Goal: Task Accomplishment & Management: Manage account settings

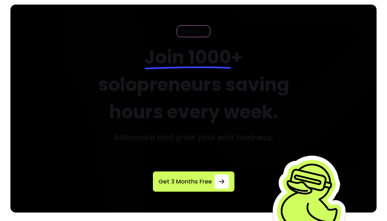
scroll to position [34, 0]
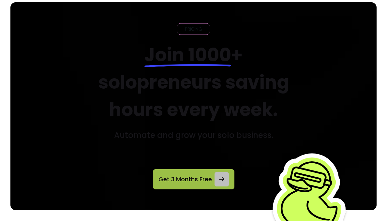
click at [193, 184] on span "Get 3 Months Free" at bounding box center [184, 179] width 53 height 9
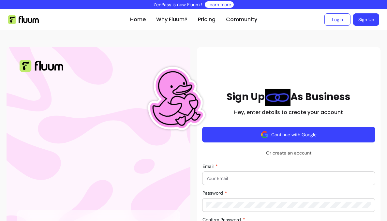
click at [308, 132] on button "Continue with Google" at bounding box center [288, 135] width 173 height 16
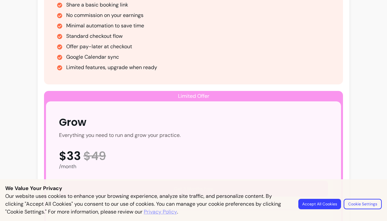
scroll to position [256, 0]
click at [325, 206] on button "Accept All Cookies" at bounding box center [319, 204] width 43 height 10
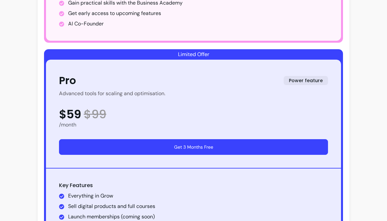
scroll to position [629, 0]
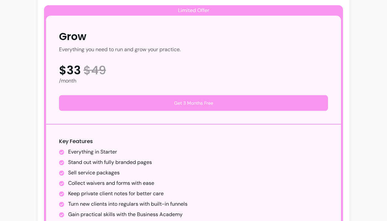
scroll to position [341, 0]
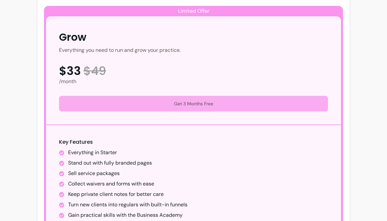
click at [218, 106] on button "Get 3 Months Free" at bounding box center [193, 104] width 269 height 16
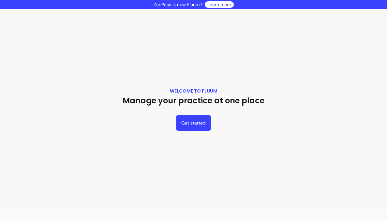
click at [208, 124] on button "Get started" at bounding box center [194, 123] width 36 height 16
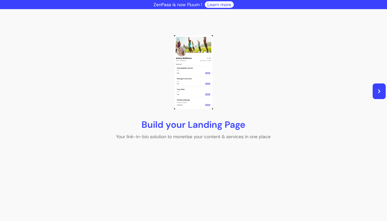
click at [379, 92] on icon "button" at bounding box center [379, 91] width 2 height 4
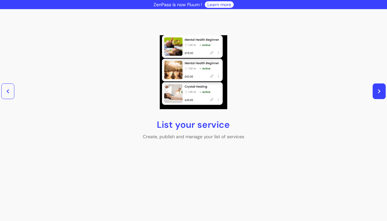
click at [379, 92] on icon "button" at bounding box center [379, 91] width 2 height 4
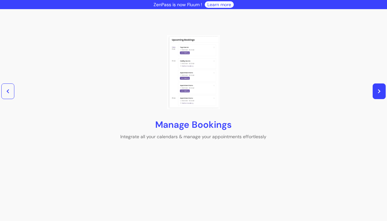
click at [379, 92] on icon "button" at bounding box center [379, 91] width 2 height 4
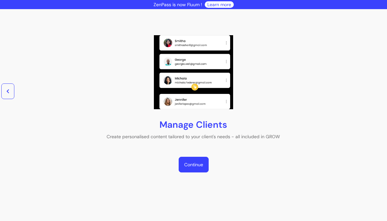
click at [196, 161] on link "Continue" at bounding box center [194, 165] width 30 height 16
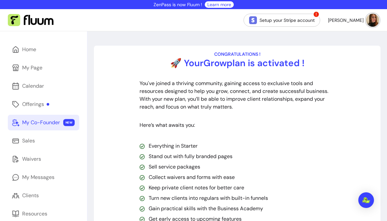
click at [49, 127] on link "My Co-Founder NEW" at bounding box center [43, 123] width 71 height 16
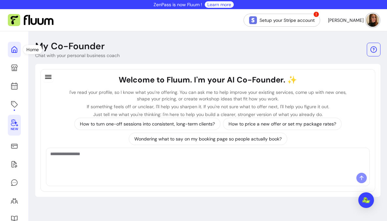
click at [14, 49] on icon at bounding box center [14, 50] width 8 height 8
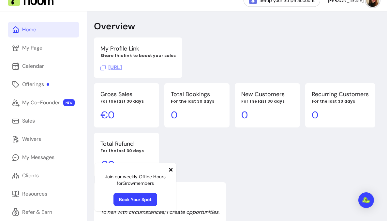
scroll to position [22, 0]
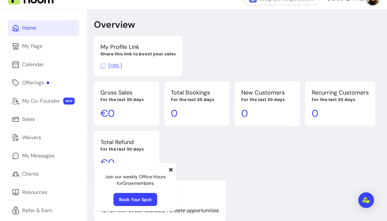
click at [171, 169] on icon at bounding box center [170, 169] width 5 height 5
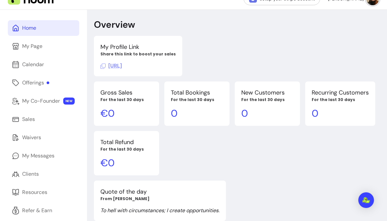
scroll to position [0, 0]
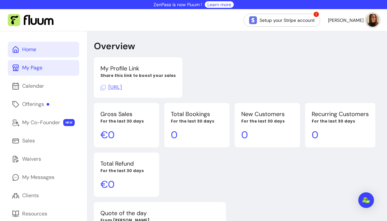
click at [35, 67] on div "My Page" at bounding box center [32, 68] width 20 height 8
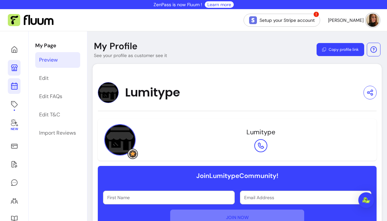
click at [19, 86] on link at bounding box center [14, 86] width 13 height 16
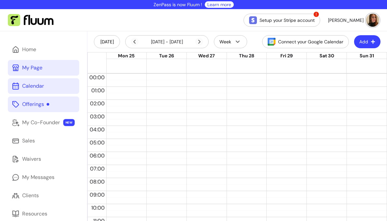
click at [27, 102] on div "Offerings" at bounding box center [35, 104] width 27 height 8
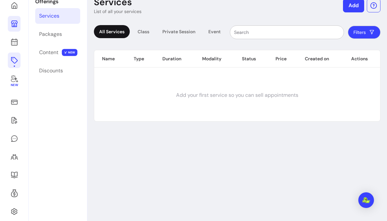
scroll to position [50, 0]
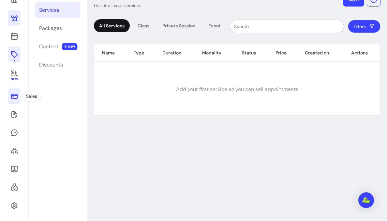
click at [12, 98] on icon at bounding box center [14, 96] width 8 height 8
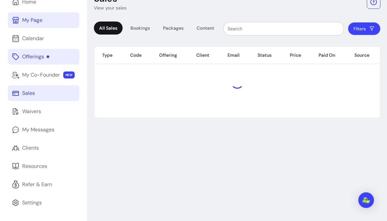
scroll to position [31, 0]
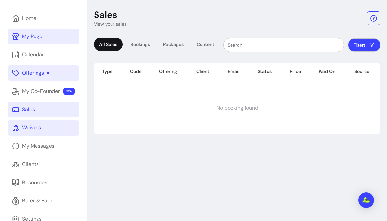
click at [26, 130] on div "Waivers" at bounding box center [31, 128] width 19 height 8
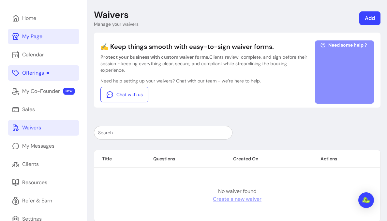
scroll to position [48, 0]
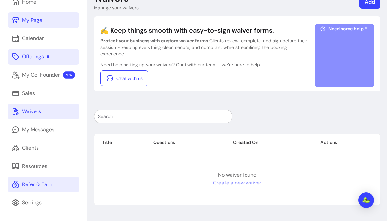
click at [33, 177] on link "Refer & Earn" at bounding box center [43, 185] width 71 height 16
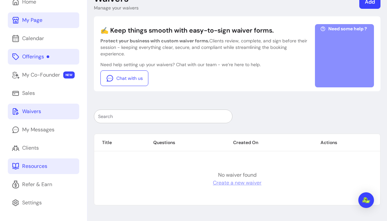
scroll to position [0, 0]
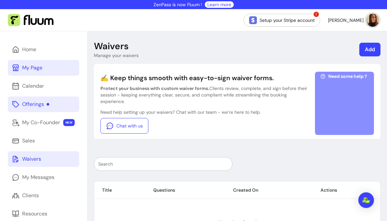
click at [49, 23] on img at bounding box center [31, 20] width 46 height 12
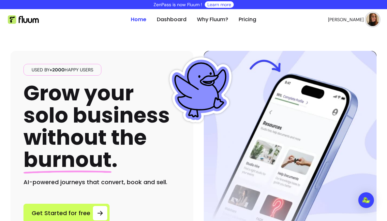
click at [372, 22] on img at bounding box center [372, 19] width 13 height 13
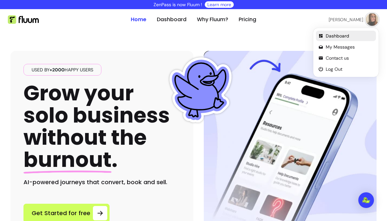
click at [350, 33] on span "Dashboard" at bounding box center [350, 36] width 48 height 7
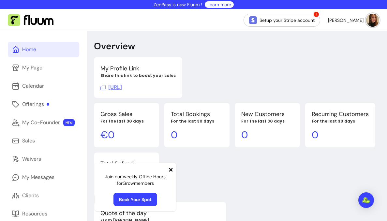
click at [365, 21] on button "Gabriela R." at bounding box center [353, 20] width 51 height 13
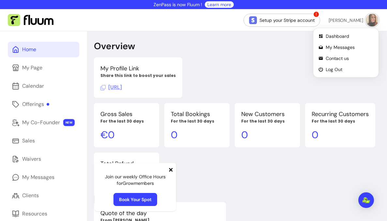
click at [365, 21] on button "Gabriela R." at bounding box center [354, 20] width 50 height 13
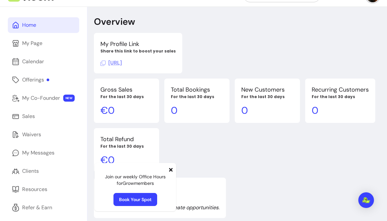
scroll to position [48, 0]
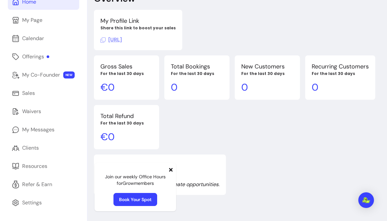
click at [170, 171] on icon at bounding box center [171, 170] width 4 height 4
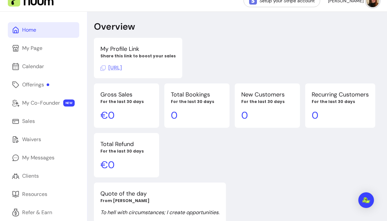
scroll to position [0, 0]
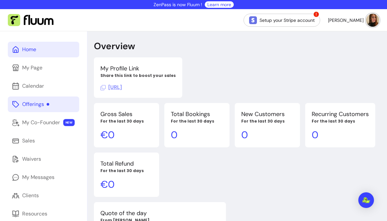
click at [38, 107] on div "Offerings" at bounding box center [35, 104] width 27 height 8
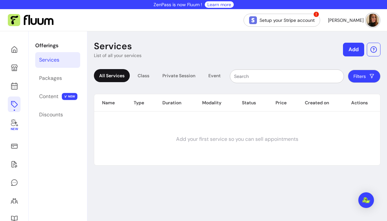
click at [351, 48] on button "Add" at bounding box center [353, 50] width 21 height 14
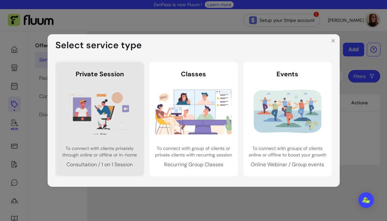
click at [135, 118] on img at bounding box center [99, 111] width 77 height 51
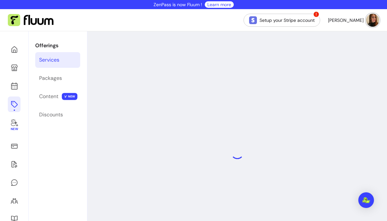
select select "***"
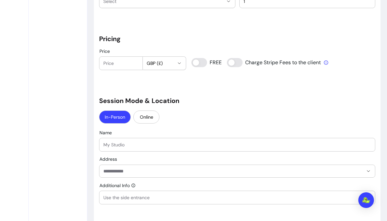
scroll to position [487, 0]
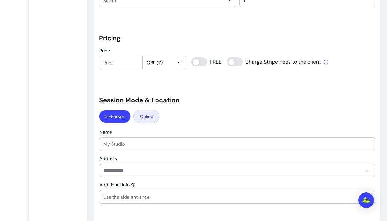
click at [151, 118] on button "Online" at bounding box center [146, 116] width 26 height 13
select select "******"
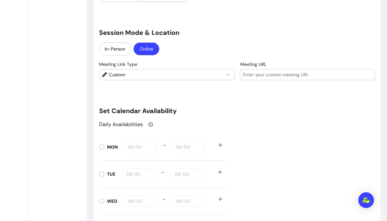
scroll to position [552, 0]
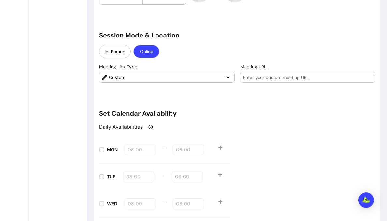
click at [151, 76] on span "Custom" at bounding box center [166, 77] width 115 height 7
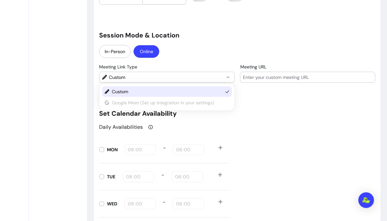
click at [156, 105] on ul "Custom Google Meet (Set up integration in your settings)" at bounding box center [167, 97] width 130 height 22
click at [194, 61] on div "**********" at bounding box center [237, 78] width 276 height 1130
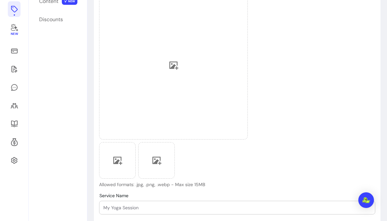
scroll to position [0, 0]
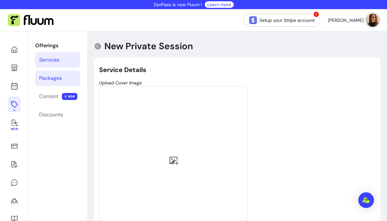
click at [61, 79] on div "Packages" at bounding box center [50, 78] width 23 height 8
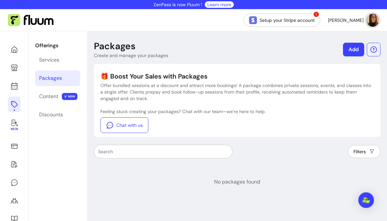
click at [374, 17] on img at bounding box center [372, 20] width 13 height 13
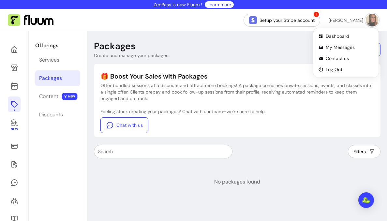
click at [271, 56] on header "Packages Create and manage your packages Add" at bounding box center [237, 49] width 287 height 18
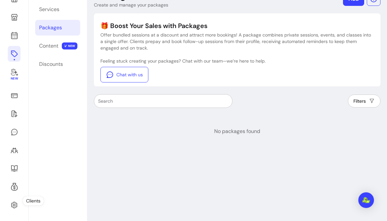
scroll to position [53, 0]
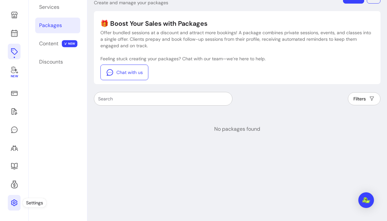
click at [15, 203] on icon at bounding box center [14, 203] width 8 height 8
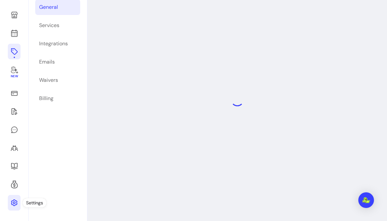
scroll to position [31, 0]
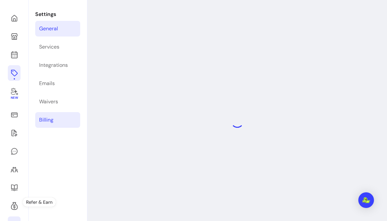
select select "**********"
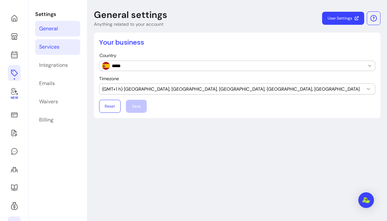
click at [62, 49] on link "Services" at bounding box center [57, 47] width 45 height 16
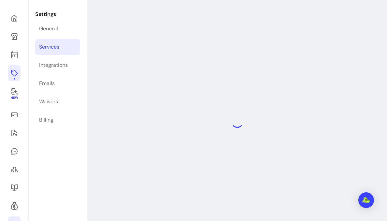
select select "***"
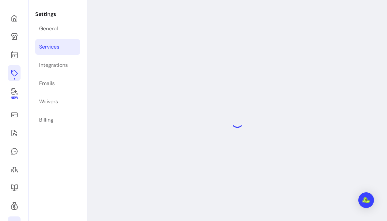
select select "***"
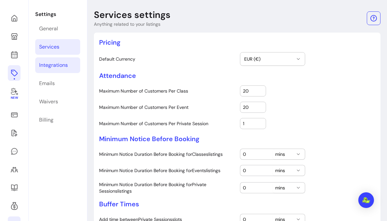
click at [61, 64] on div "Integrations" at bounding box center [53, 65] width 29 height 8
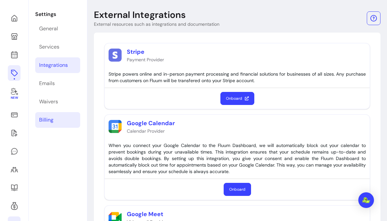
click at [46, 124] on link "Billing" at bounding box center [57, 120] width 45 height 16
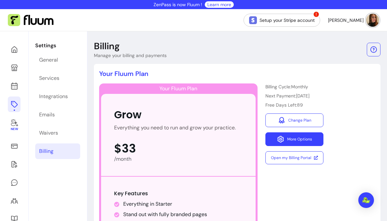
click at [302, 142] on button "More Options" at bounding box center [294, 139] width 58 height 14
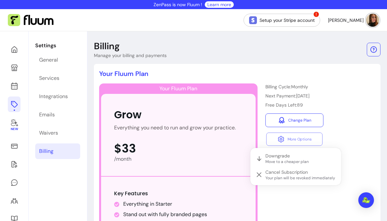
click at [360, 110] on div "Your Fluum Plan Grow Everything you need to run and grow your practice. $33 /mo…" at bounding box center [237, 194] width 276 height 223
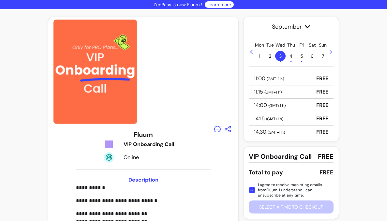
click at [184, 72] on div at bounding box center [143, 72] width 180 height 104
